Goal: Find specific page/section: Find specific page/section

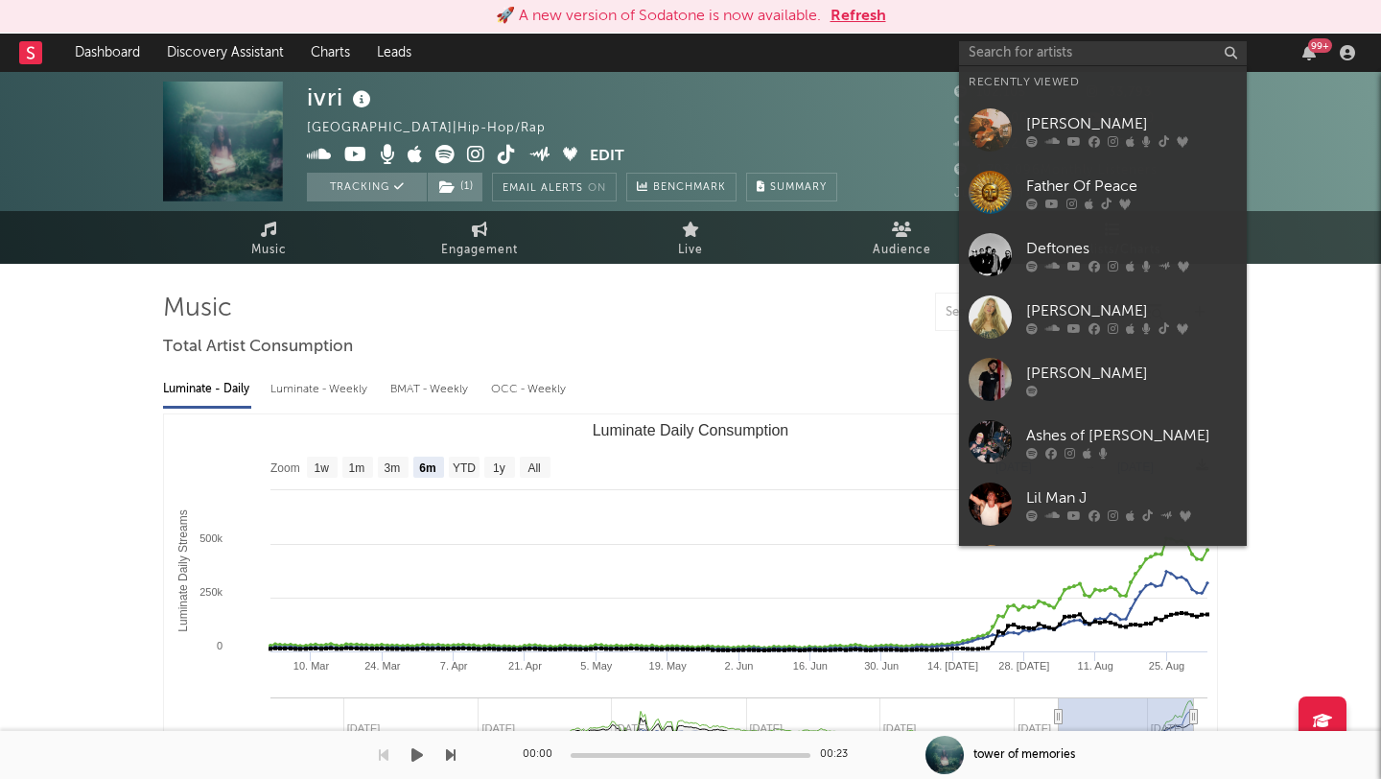
select select "6m"
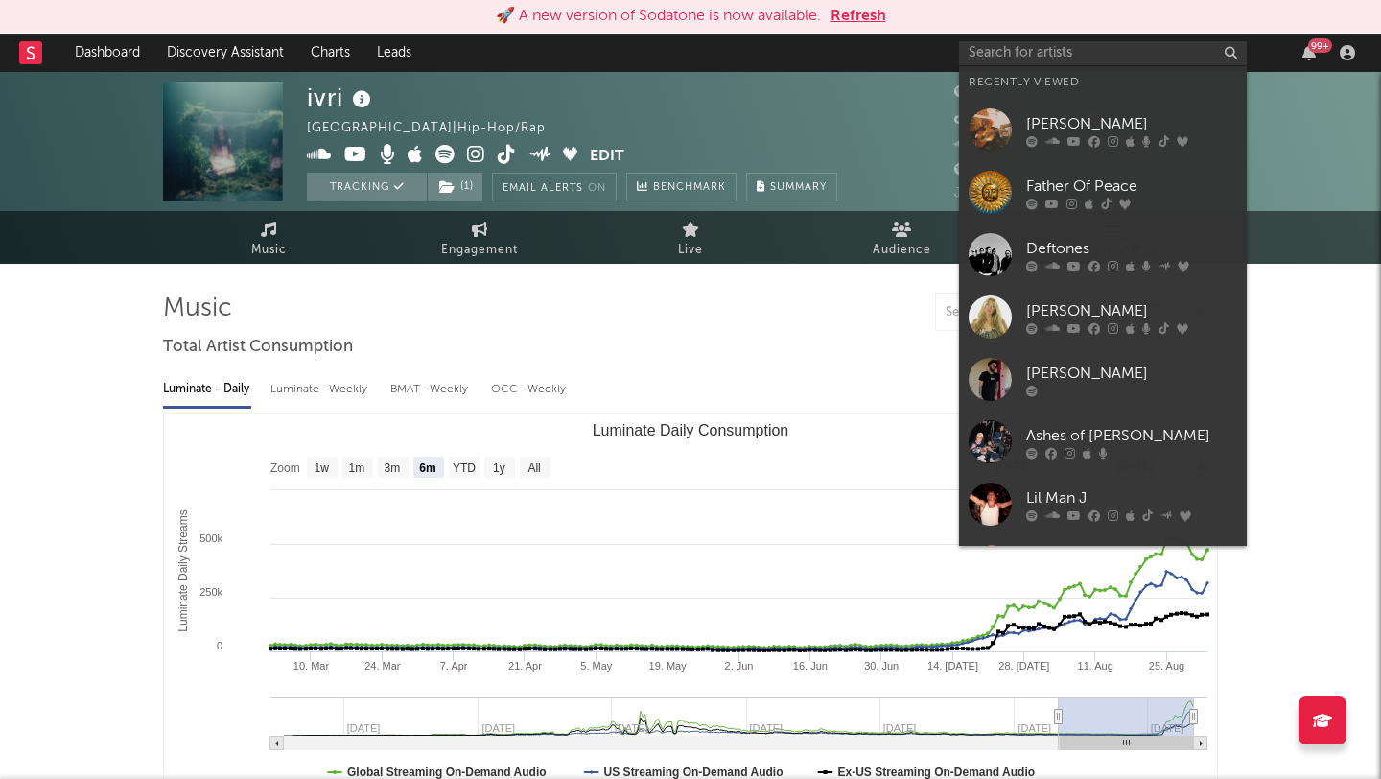
click at [796, 316] on div at bounding box center [690, 312] width 1055 height 38
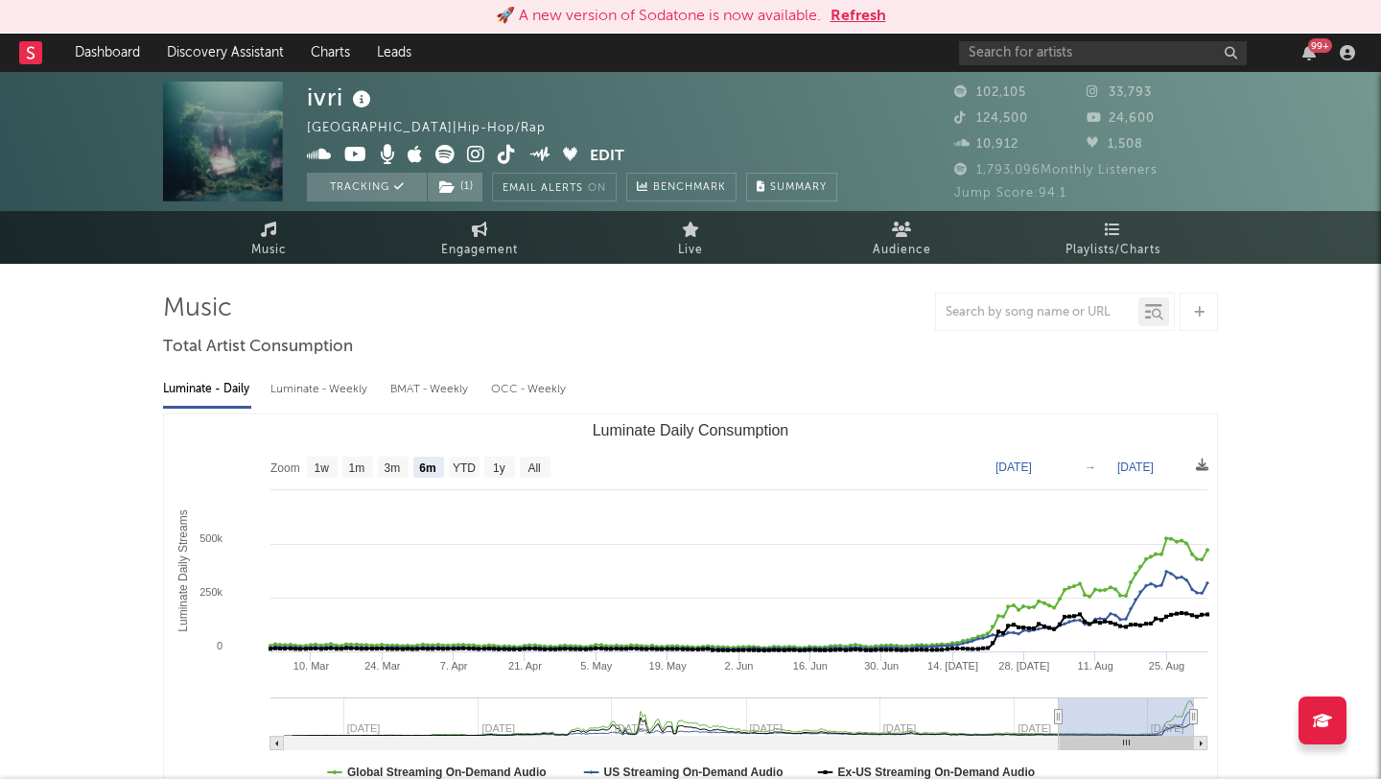
click at [851, 13] on button "Refresh" at bounding box center [859, 16] width 56 height 23
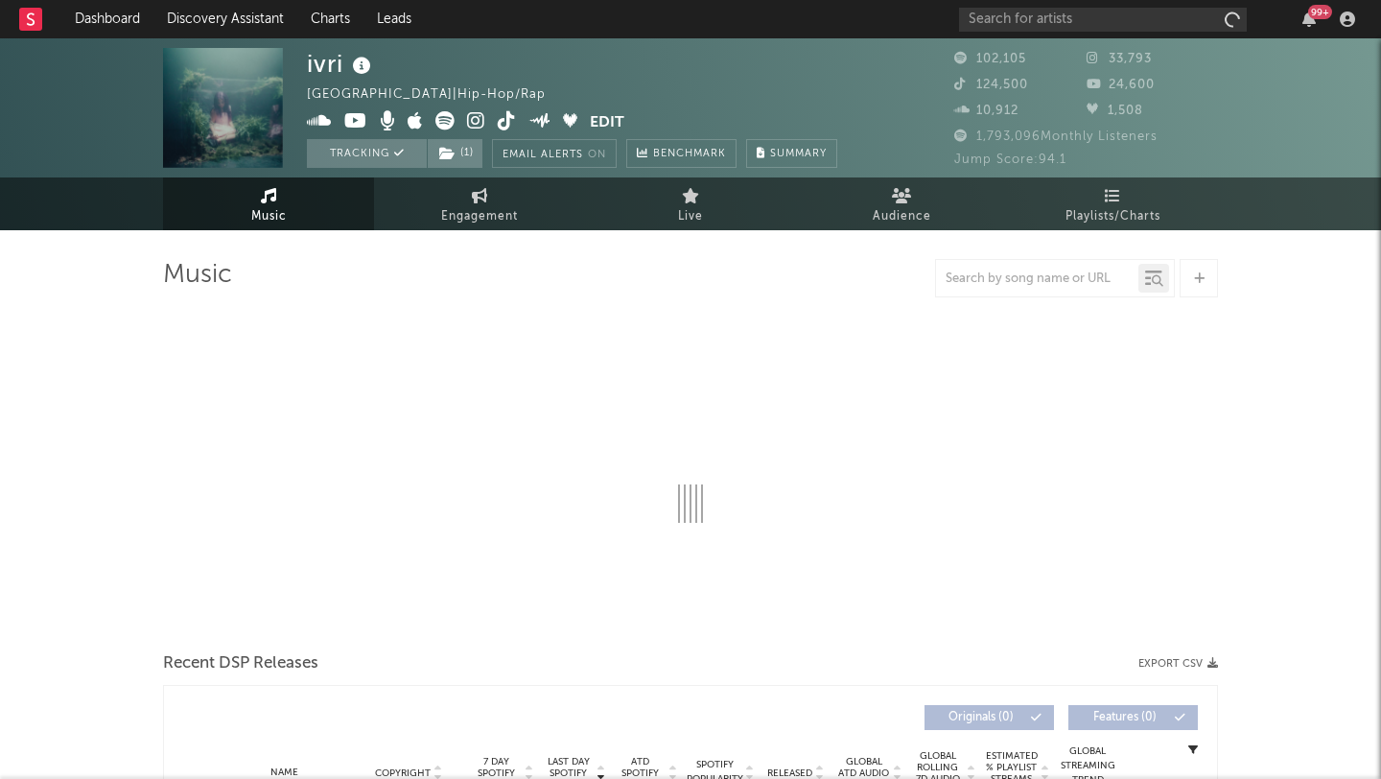
select select "6m"
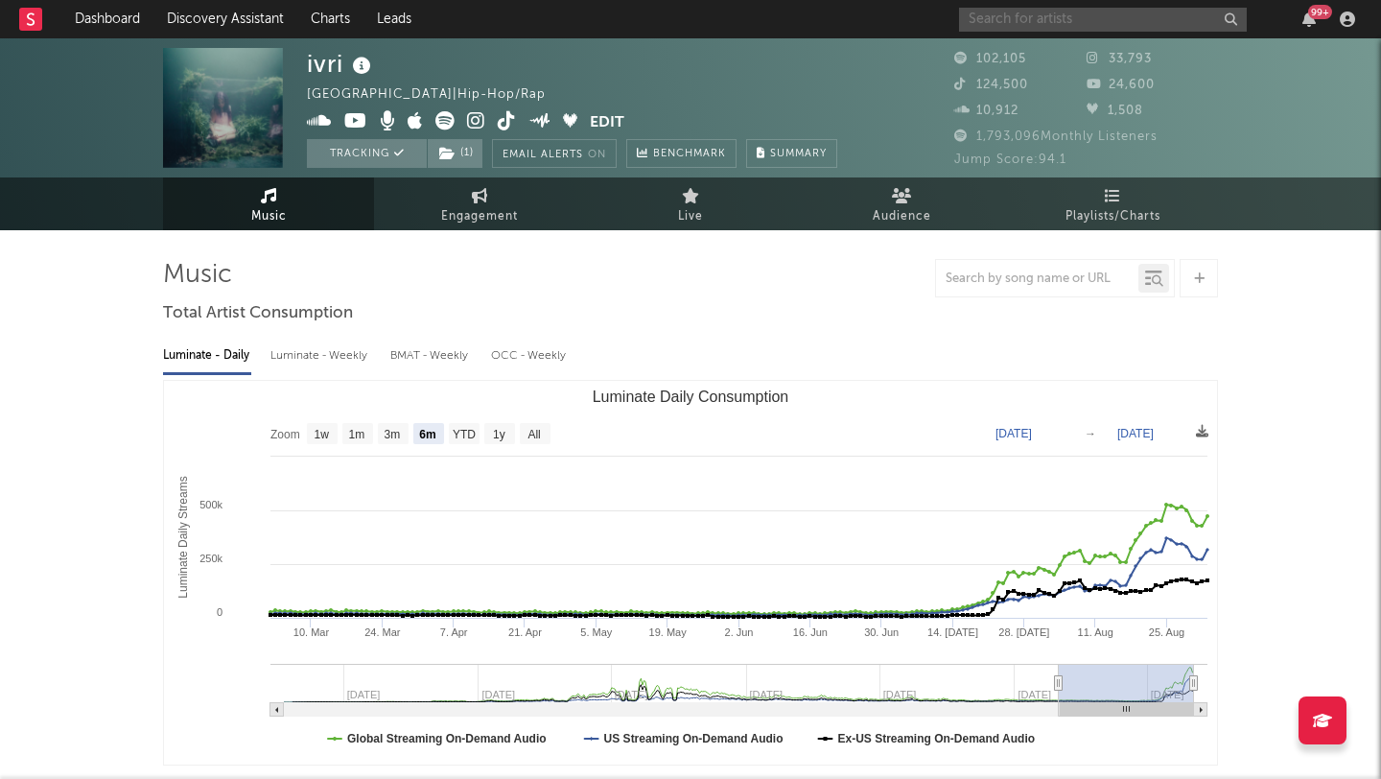
click at [1005, 21] on input "text" at bounding box center [1103, 20] width 288 height 24
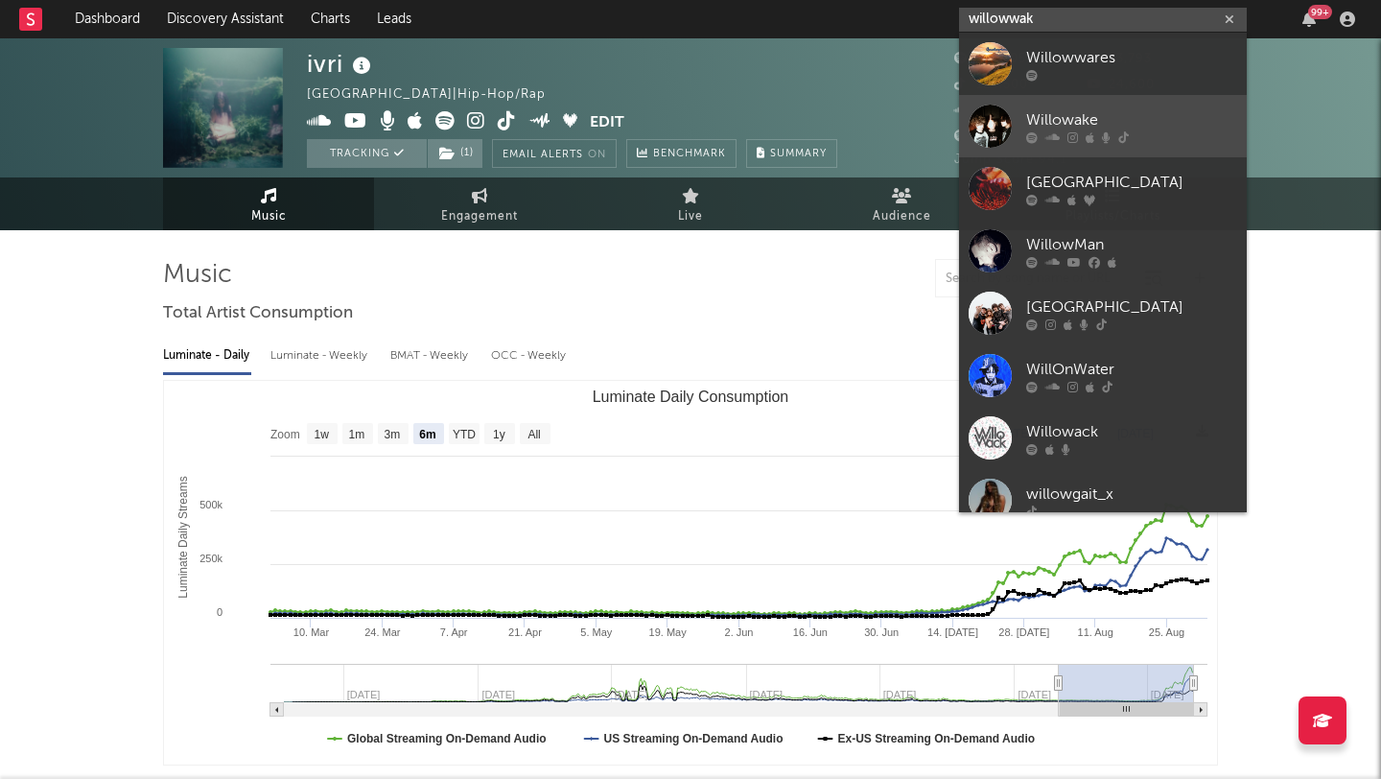
type input "willowwak"
click at [1060, 117] on div "Willowake" at bounding box center [1131, 119] width 211 height 23
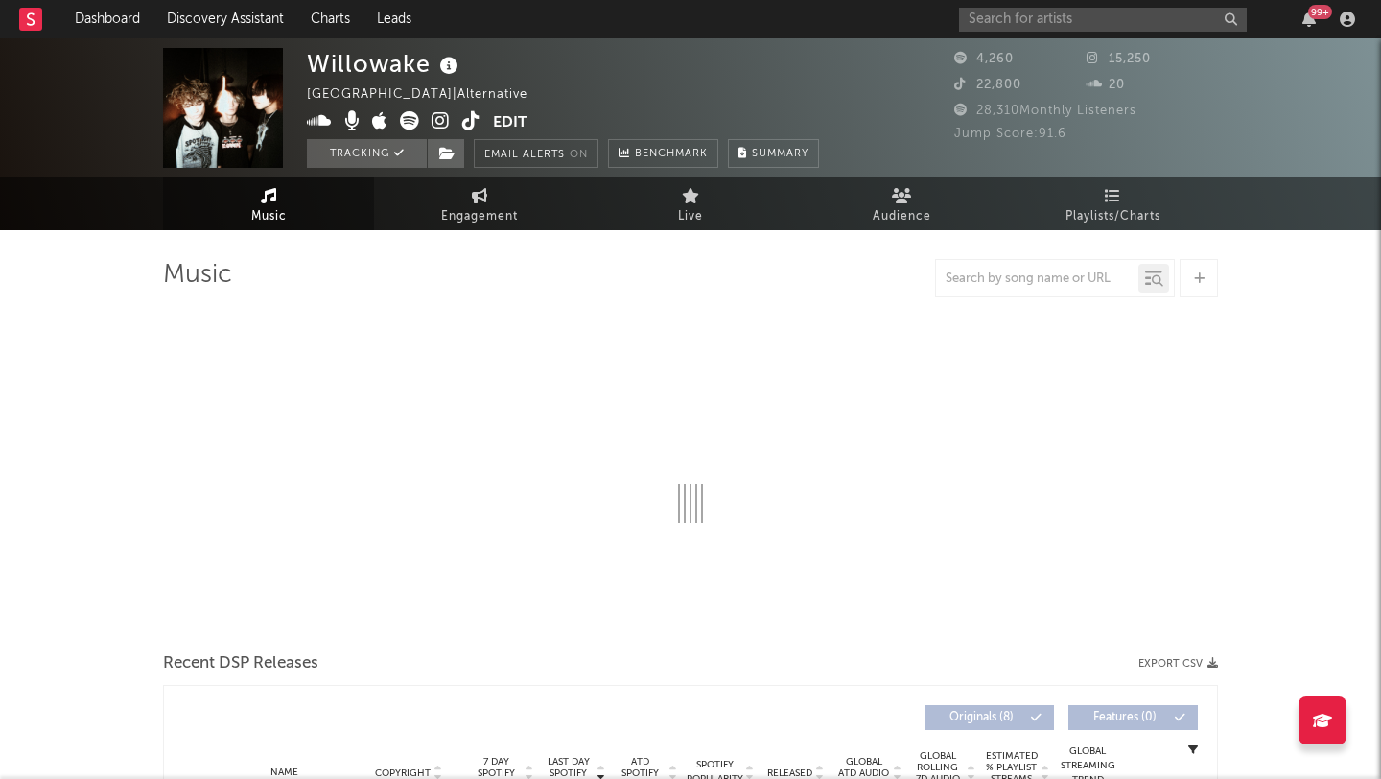
select select "1w"
